Goal: Task Accomplishment & Management: Manage account settings

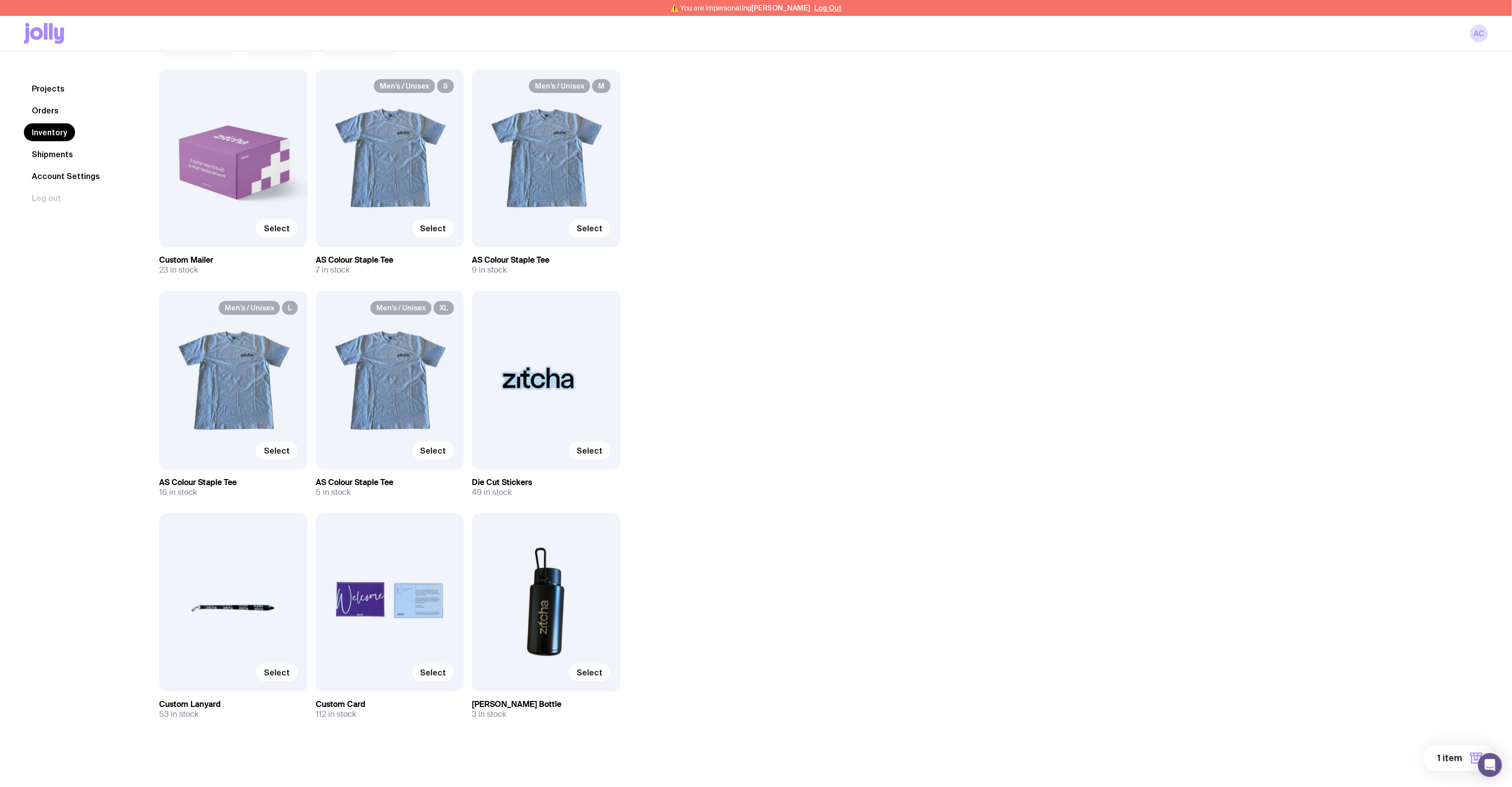
scroll to position [102, 0]
click at [756, 221] on div "Inventory All Genders Loading... All Sizes Loading... All Orders Loading... Sel…" at bounding box center [811, 369] width 1353 height 783
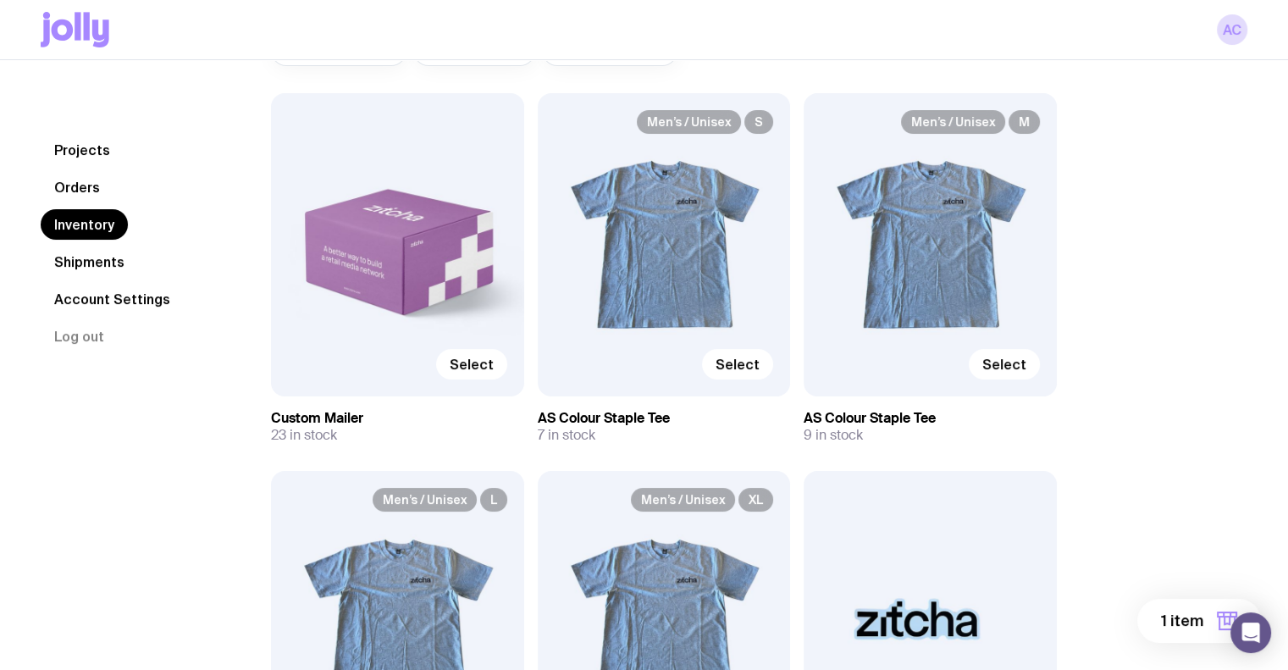
scroll to position [147, 0]
